Goal: Ask a question: Seek information or help from site administrators or community

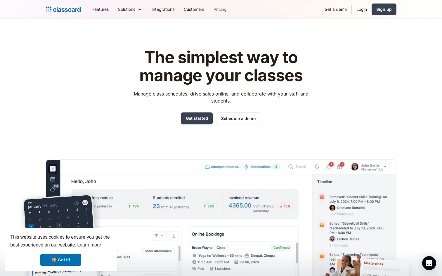
click at [219, 11] on link "Pricing" at bounding box center [220, 9] width 22 height 13
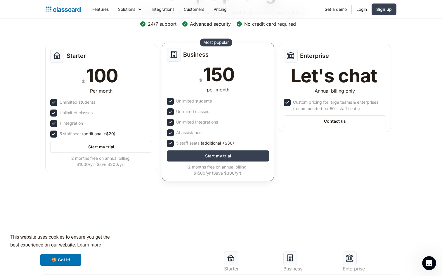
scroll to position [60, 0]
drag, startPoint x: 206, startPoint y: 173, endPoint x: 196, endPoint y: 172, distance: 9.9
click at [196, 172] on div "2 months free on annual billing $1500/yr (Save $300/yr)" at bounding box center [217, 169] width 101 height 12
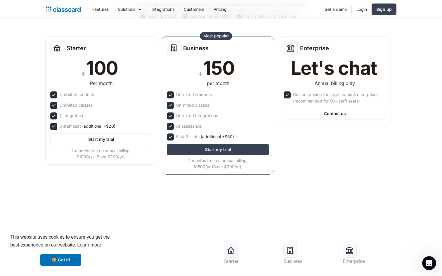
scroll to position [0, 0]
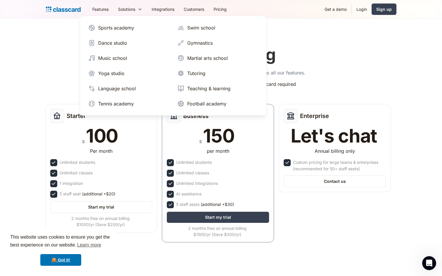
click at [50, 55] on div "Simple pricing Try Classcard free for 7 days and get unrestricted access to all…" at bounding box center [221, 143] width 350 height 209
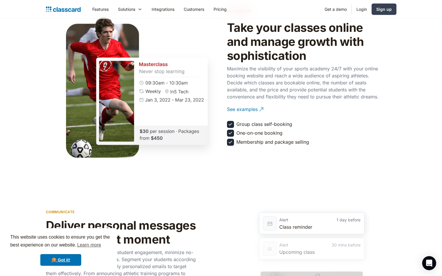
scroll to position [684, 0]
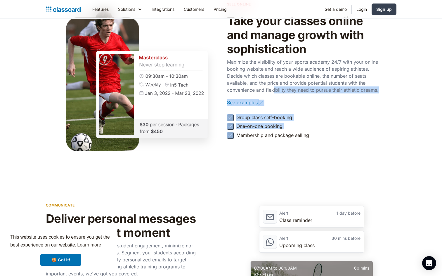
drag, startPoint x: 295, startPoint y: 138, endPoint x: 274, endPoint y: 87, distance: 55.4
click at [274, 87] on div "sell online Take your classes online and manage growth with sophistication Maxi…" at bounding box center [303, 70] width 152 height 139
click at [274, 87] on p "Maximize the visibility of your sports academy 24/7 with your online booking we…" at bounding box center [303, 75] width 152 height 35
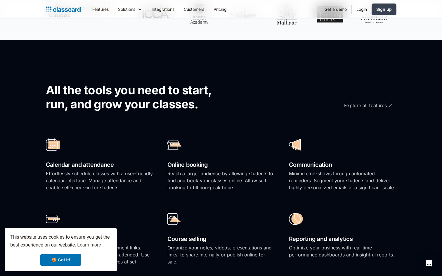
scroll to position [0, 0]
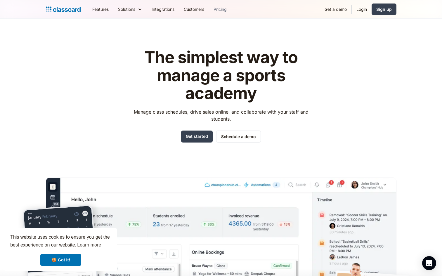
click at [224, 12] on link "Pricing" at bounding box center [220, 9] width 22 height 13
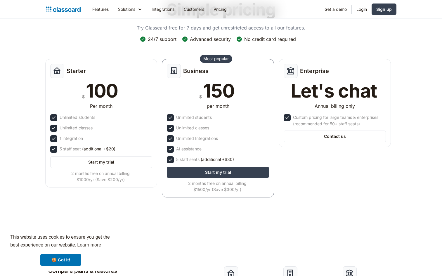
scroll to position [65, 0]
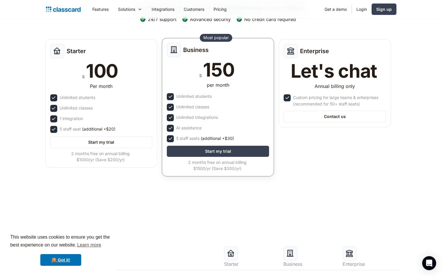
click at [198, 168] on div "2 months free on annual billing $1500/yr (Save $300/yr)" at bounding box center [217, 165] width 101 height 12
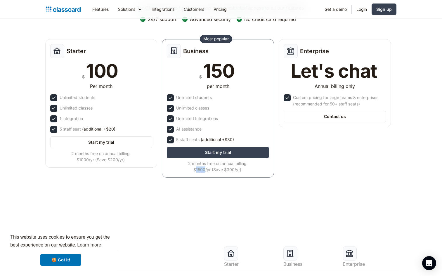
copy div "1500"
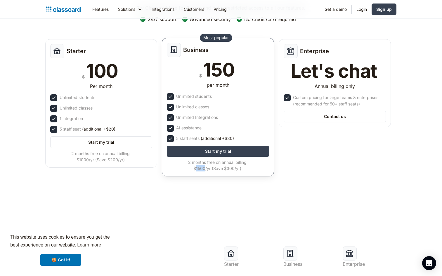
scroll to position [0, 0]
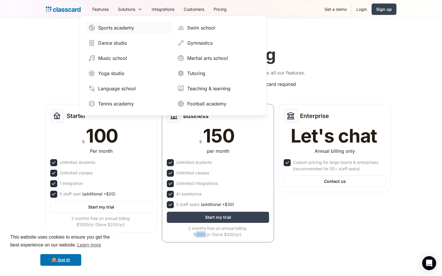
click at [135, 28] on link "Sports academy" at bounding box center [129, 28] width 86 height 12
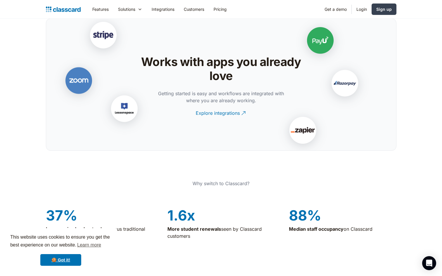
scroll to position [1236, 0]
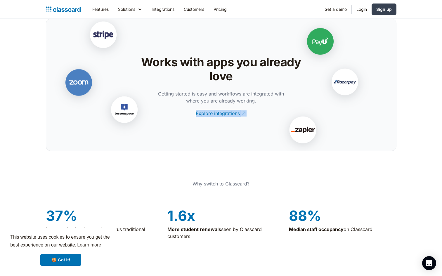
click at [151, 95] on img at bounding box center [124, 111] width 58 height 58
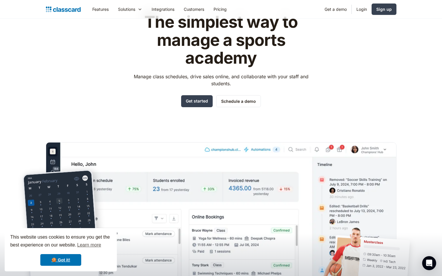
scroll to position [0, 0]
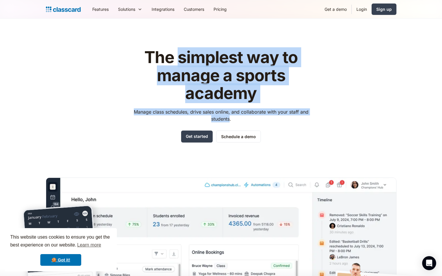
drag, startPoint x: 230, startPoint y: 120, endPoint x: 181, endPoint y: 66, distance: 72.3
click at [181, 66] on div "The simplest way to manage a sports academy Manage class schedules, drive sales…" at bounding box center [220, 95] width 185 height 94
click at [181, 66] on h1 "The simplest way to manage a sports academy" at bounding box center [220, 75] width 185 height 54
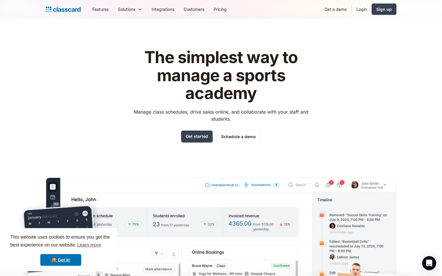
click at [71, 9] on img "home" at bounding box center [63, 9] width 35 height 8
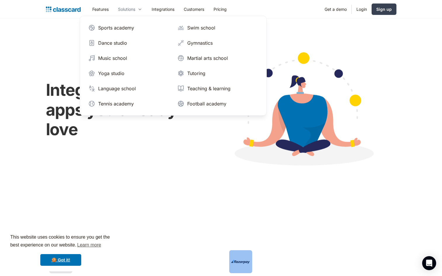
click at [138, 10] on icon at bounding box center [139, 9] width 5 height 6
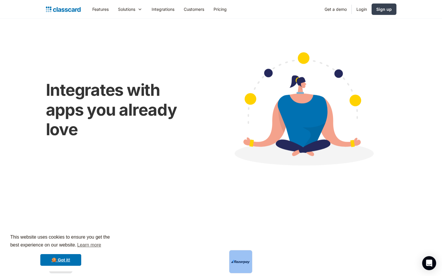
click at [166, 11] on link "Integrations" at bounding box center [163, 9] width 32 height 13
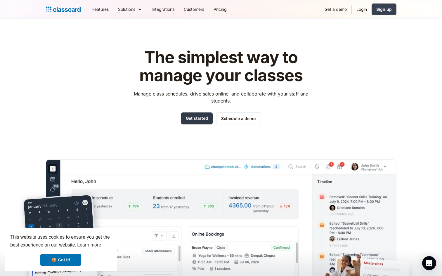
click at [197, 119] on link "Get started" at bounding box center [197, 118] width 32 height 12
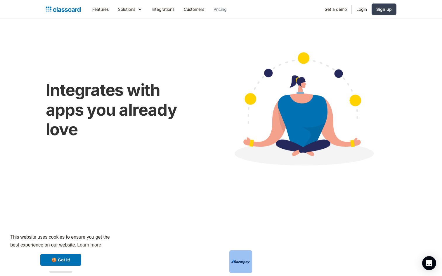
click at [219, 10] on link "Pricing" at bounding box center [220, 9] width 22 height 13
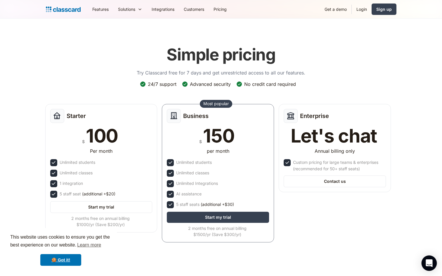
click at [429, 261] on icon "Open Intercom Messenger" at bounding box center [428, 263] width 7 height 8
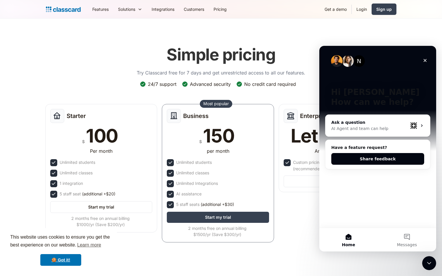
click at [362, 130] on div "AI Agent and team can help" at bounding box center [369, 128] width 76 height 6
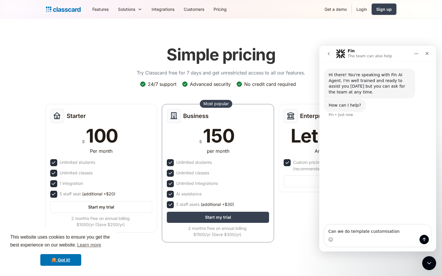
type textarea "Can we do template customisation?"
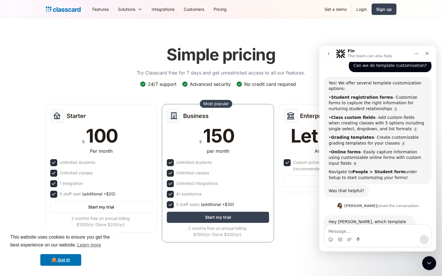
scroll to position [68, 0]
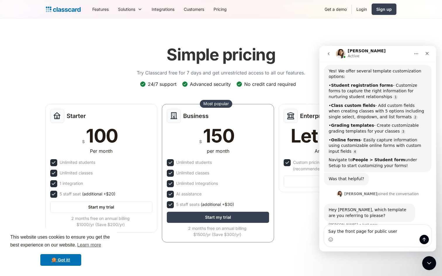
type textarea "Say the front page for public users"
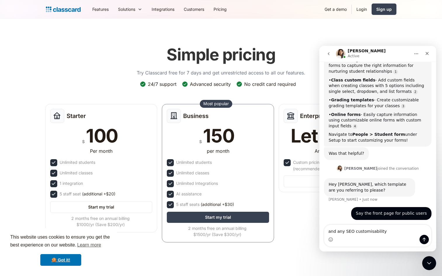
type textarea "and any SEO customisability?"
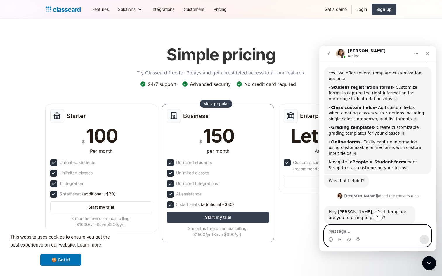
scroll to position [107, 0]
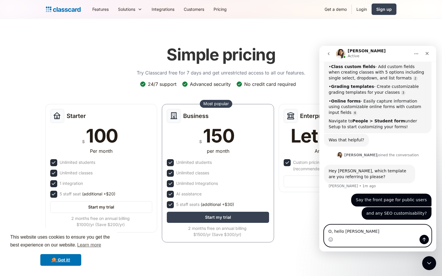
type textarea "O, hello Jenita"
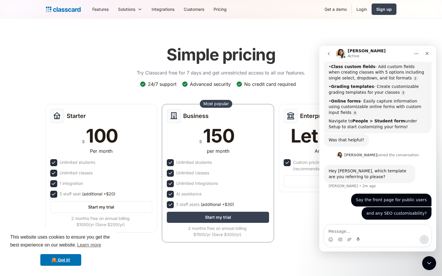
click at [414, 54] on icon "Home" at bounding box center [416, 53] width 4 height 1
click at [378, 55] on div "Jenita Active" at bounding box center [373, 54] width 74 height 10
click at [326, 53] on button "go back" at bounding box center [328, 53] width 11 height 11
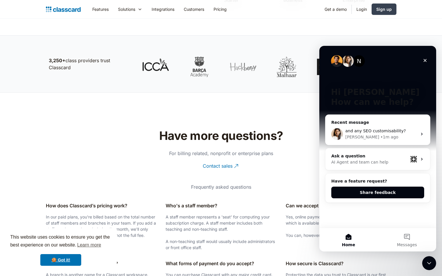
scroll to position [1088, 0]
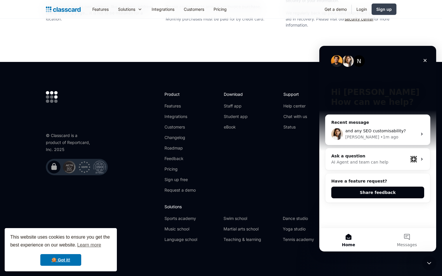
click at [270, 171] on div "Download Staff app Student app eBook" at bounding box center [250, 144] width 53 height 107
click at [62, 135] on div "© Classcard is a product of Reportcard, Inc. 2025" at bounding box center [69, 142] width 47 height 21
click at [75, 143] on div "© Classcard is a product of Reportcard, Inc. 2025" at bounding box center [69, 142] width 47 height 21
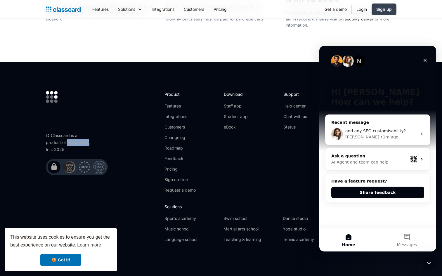
copy div "Reportcard"
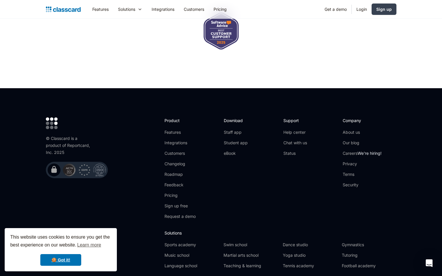
scroll to position [1887, 0]
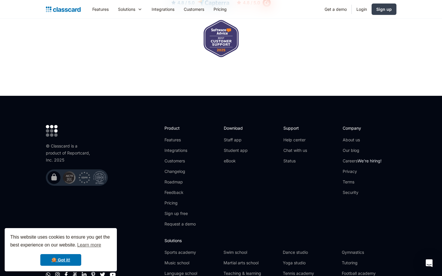
click at [425, 260] on icon "Open Intercom Messenger" at bounding box center [429, 263] width 8 height 8
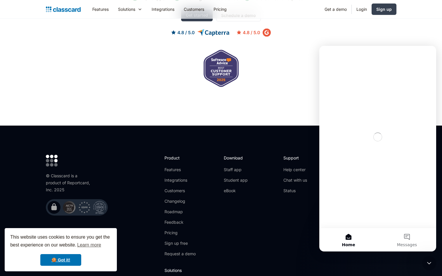
scroll to position [1846, 0]
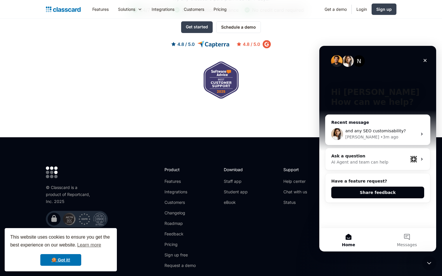
click at [395, 135] on div "[PERSON_NAME] • 3m ago" at bounding box center [381, 137] width 72 height 6
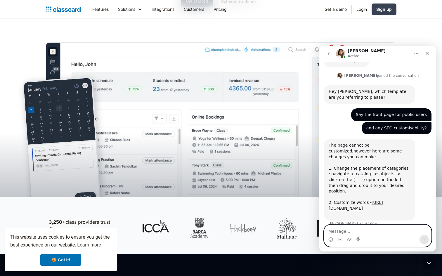
scroll to position [0, 0]
